Goal: Transaction & Acquisition: Purchase product/service

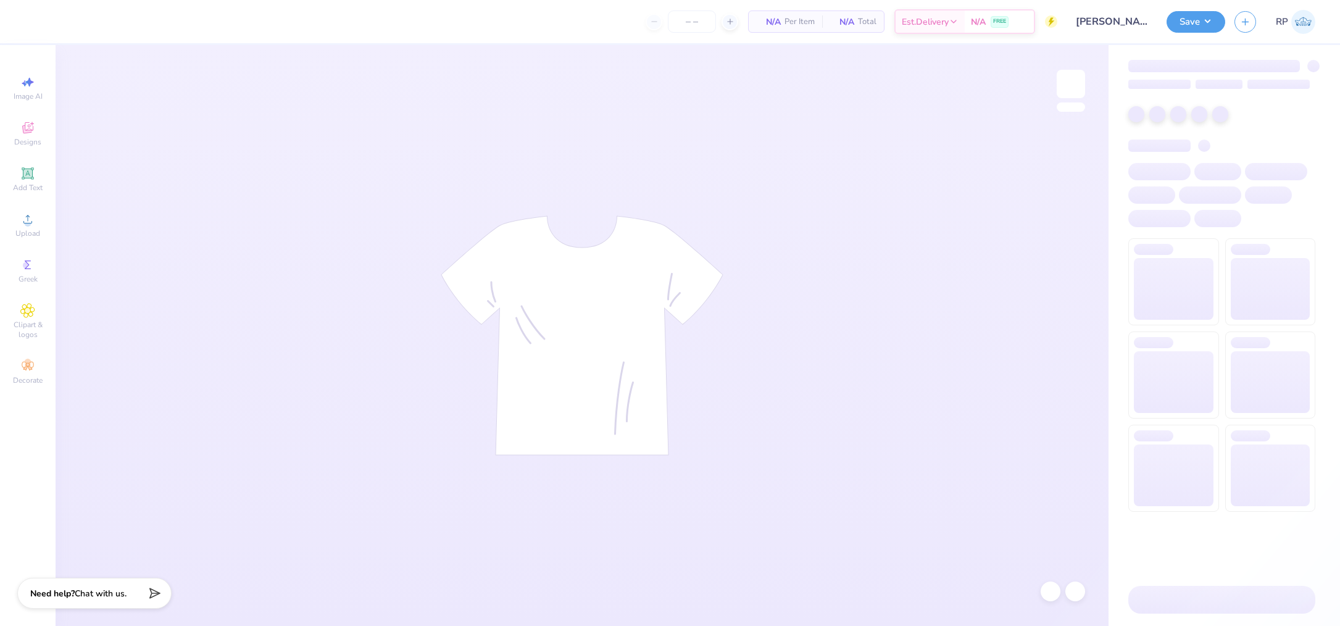
type input "24"
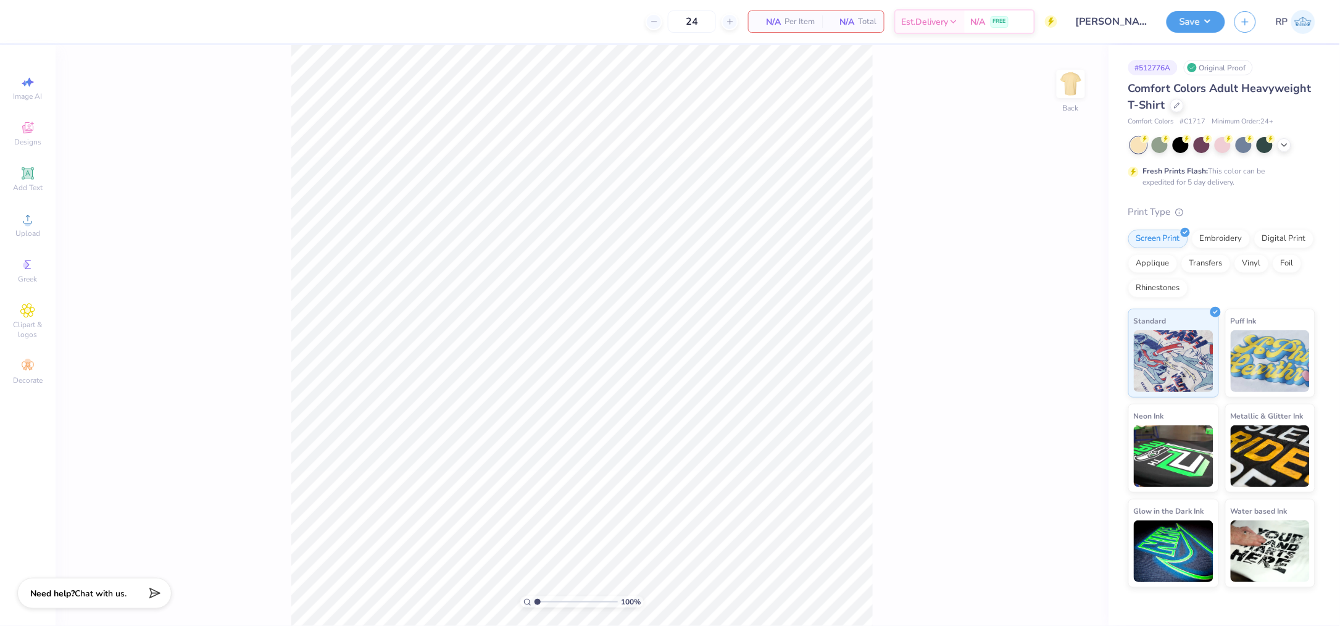
drag, startPoint x: 1172, startPoint y: 106, endPoint x: 1174, endPoint y: 112, distance: 6.4
click at [1173, 108] on div at bounding box center [1177, 106] width 14 height 14
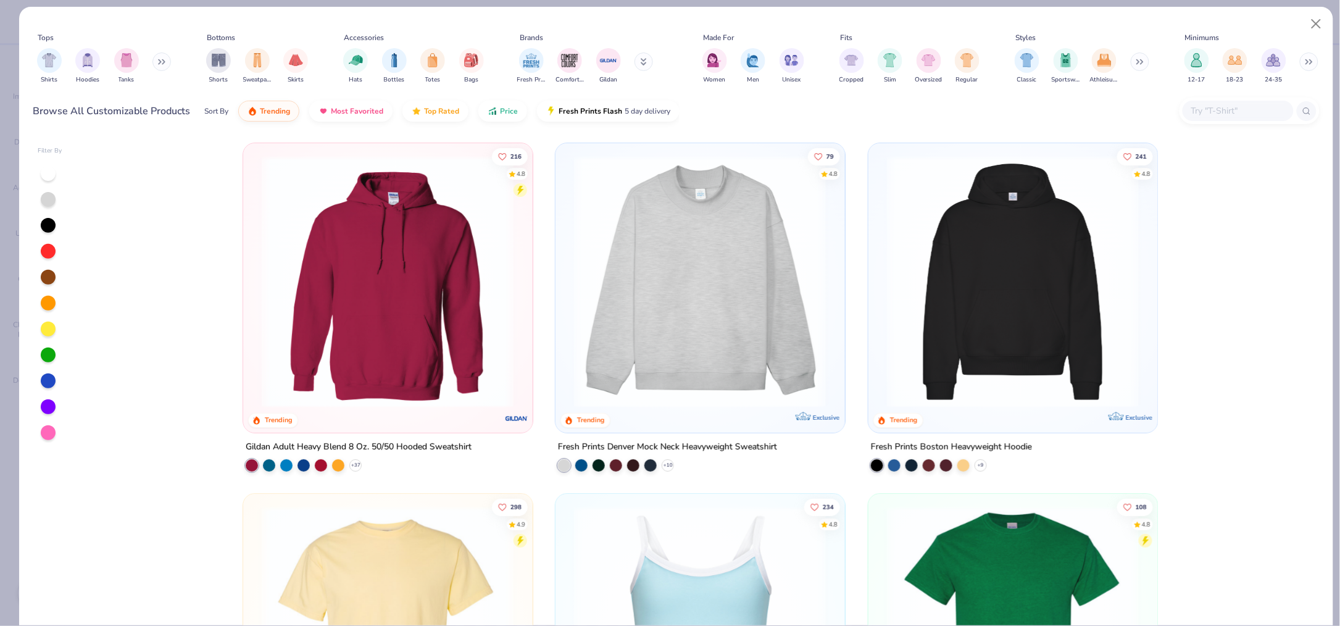
click at [1228, 109] on input "text" at bounding box center [1237, 111] width 95 height 14
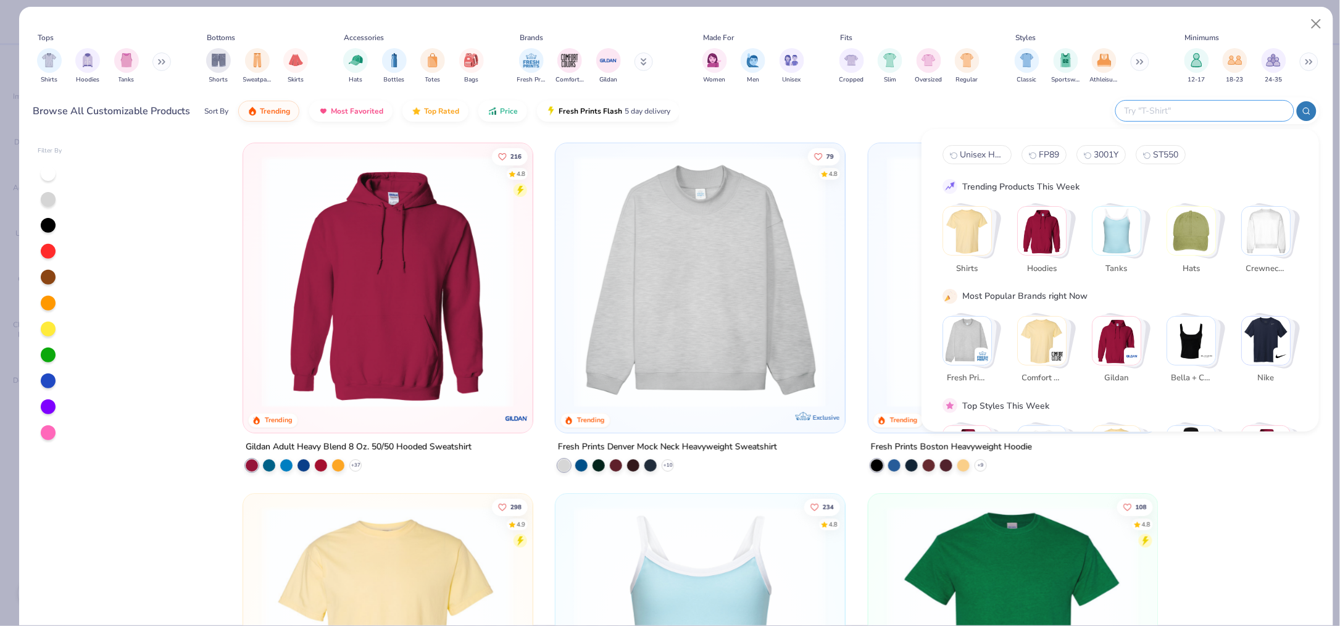
paste input "augusta 257"
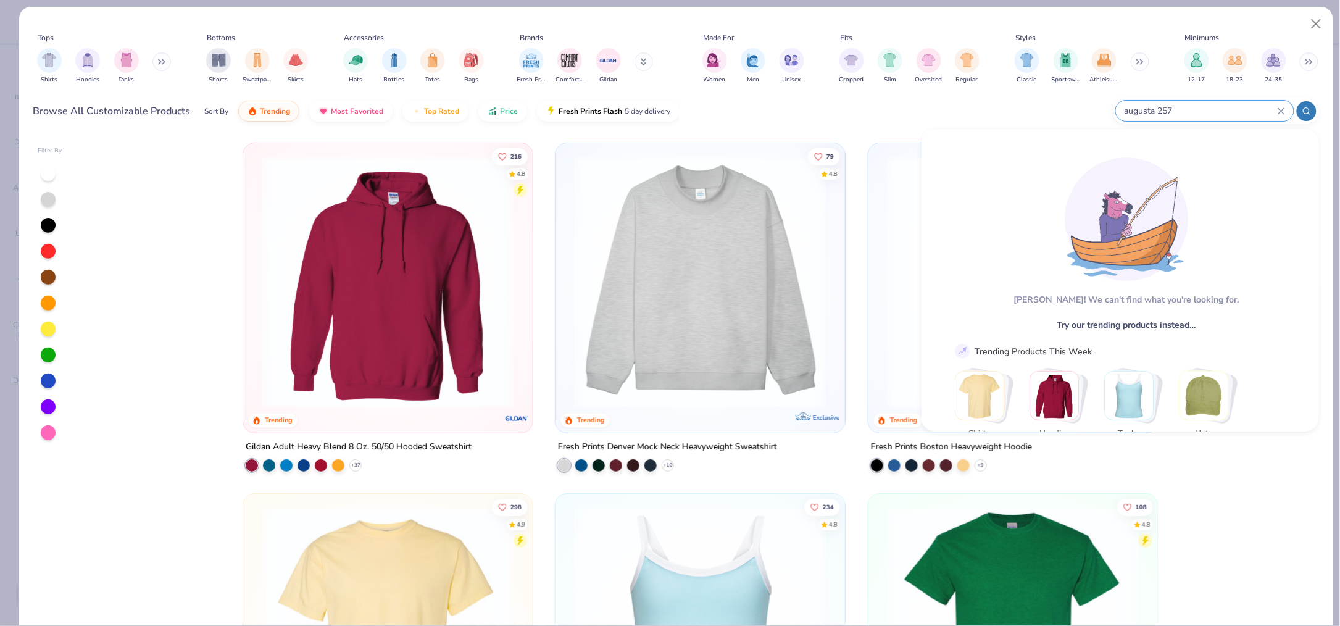
click at [1144, 109] on input "augusta 257" at bounding box center [1200, 111] width 154 height 14
type input "augusta 257"
click at [1318, 21] on button "Close" at bounding box center [1316, 23] width 23 height 23
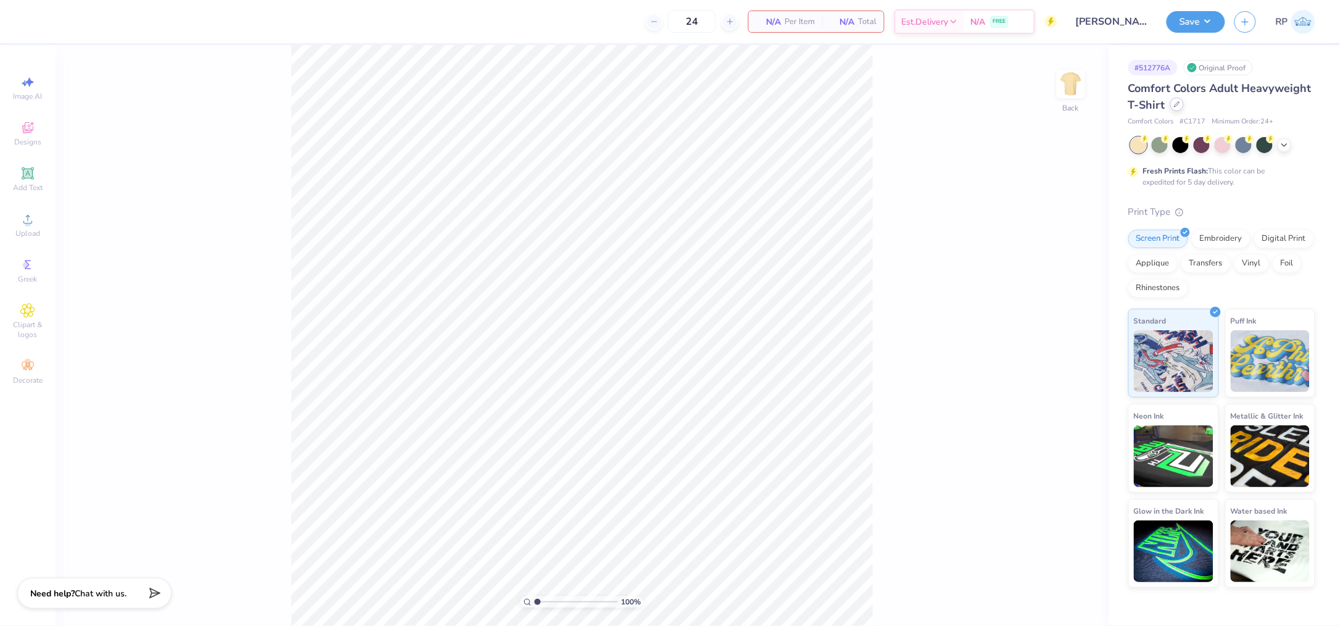
click at [1173, 107] on div at bounding box center [1177, 105] width 14 height 14
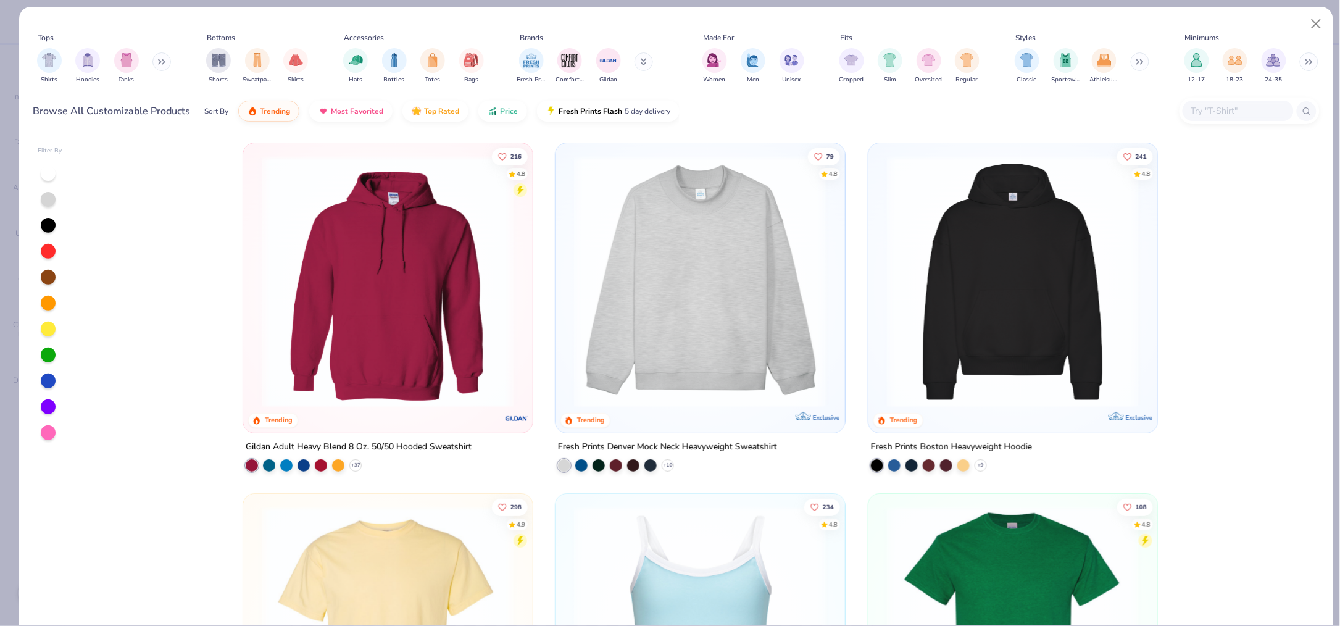
click at [1204, 115] on input "text" at bounding box center [1237, 111] width 95 height 14
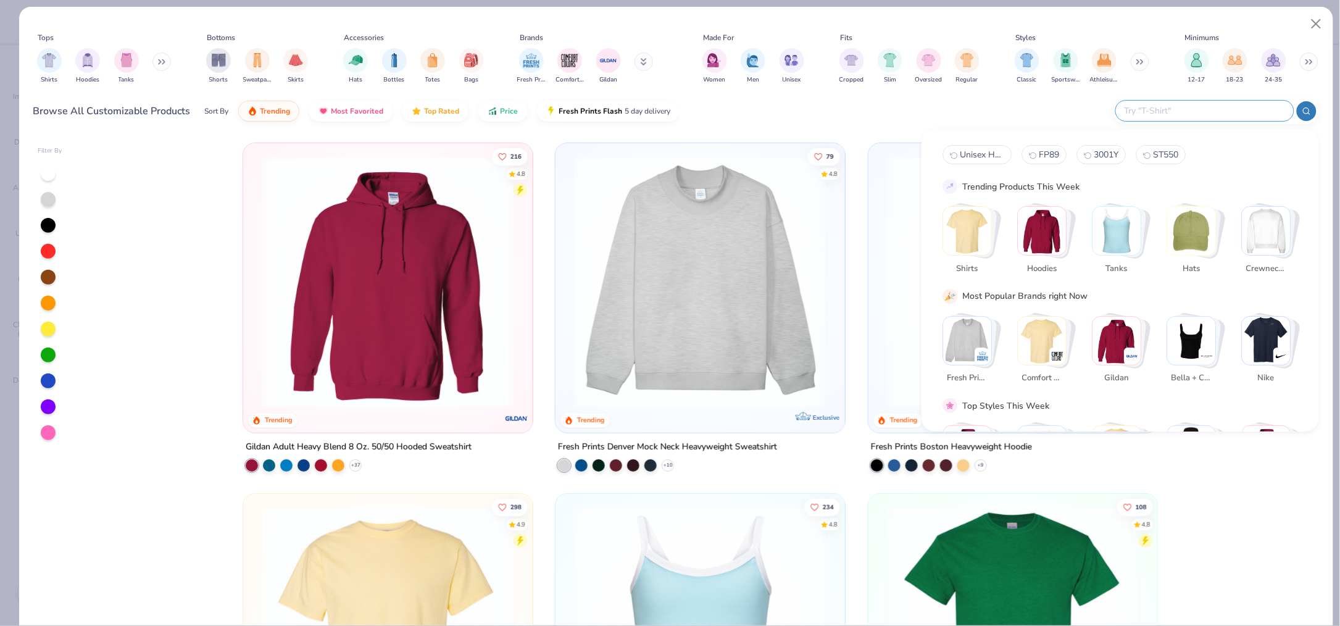
paste input "augusta 257"
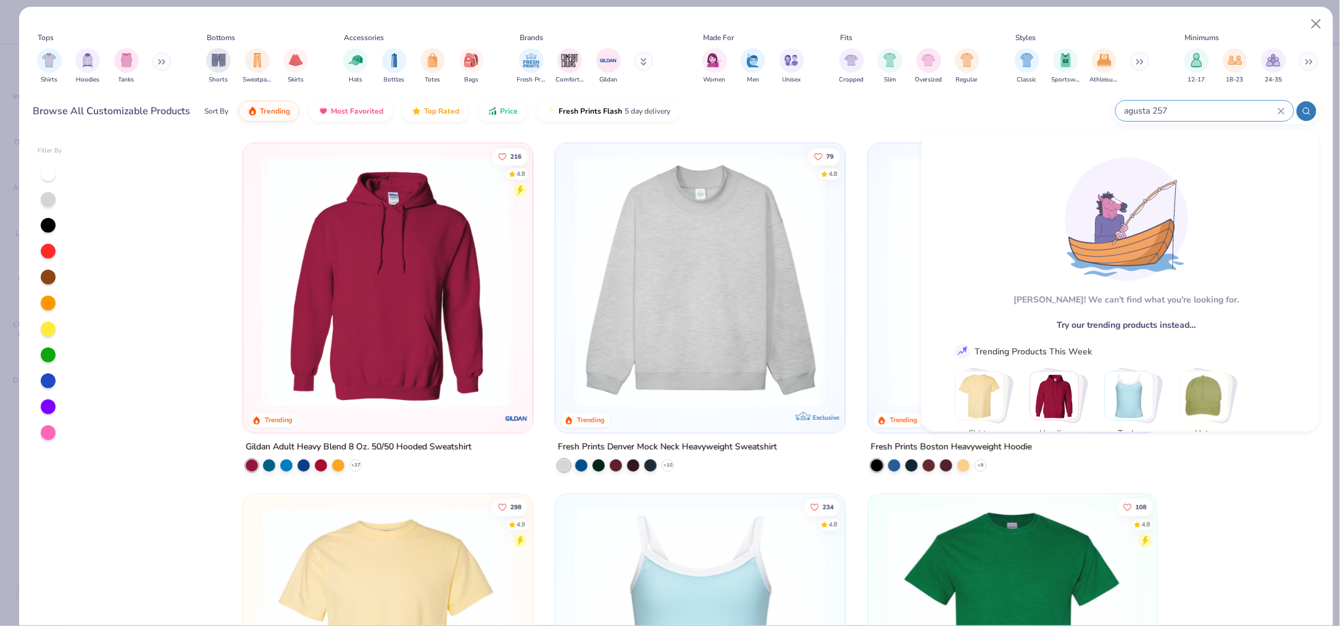
type input "agusta 257"
click at [1215, 104] on input "agusta 257" at bounding box center [1200, 111] width 154 height 14
click at [1215, 102] on div "agusta 257" at bounding box center [1205, 111] width 178 height 20
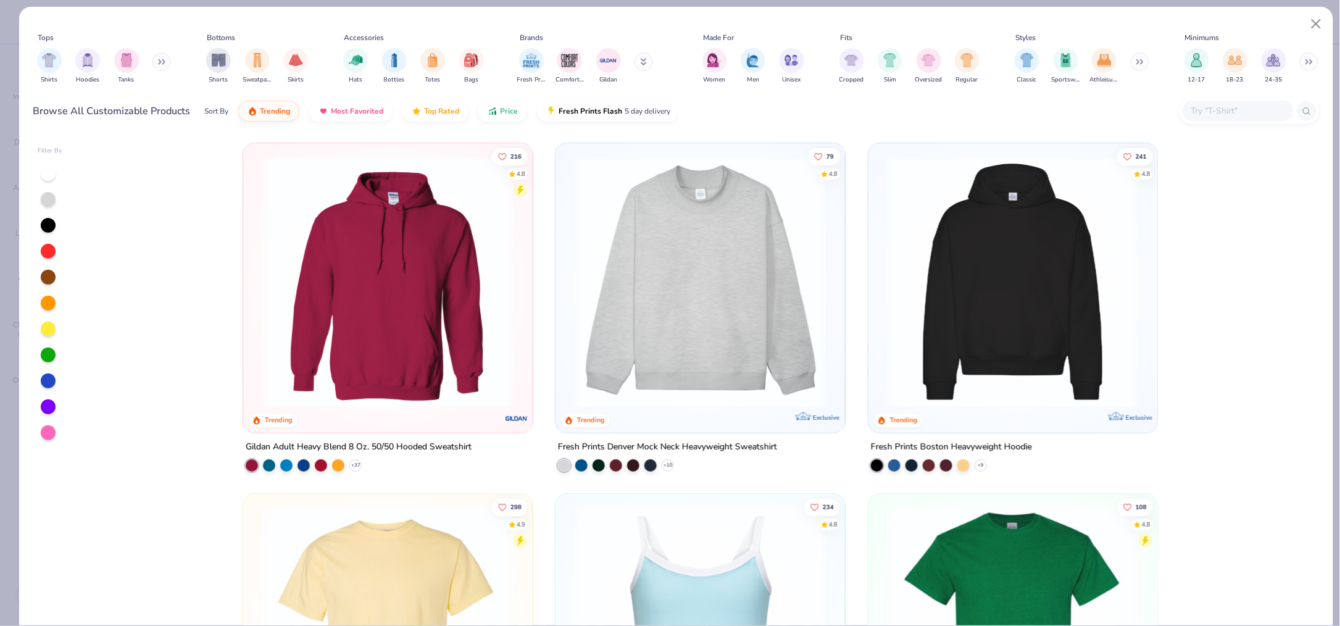
paste input "augusta 257"
type input "augusta 257"
